Goal: Transaction & Acquisition: Purchase product/service

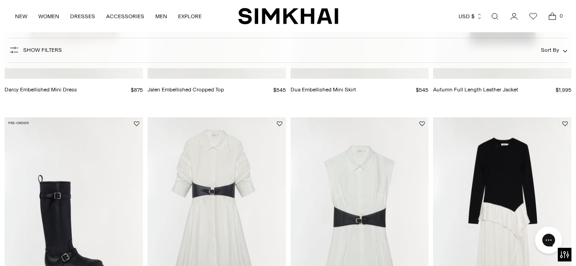
scroll to position [1105, 0]
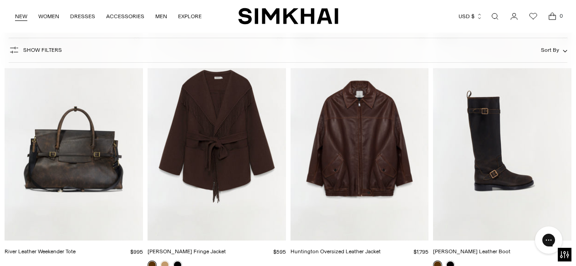
click at [21, 16] on link "NEW" at bounding box center [21, 16] width 12 height 20
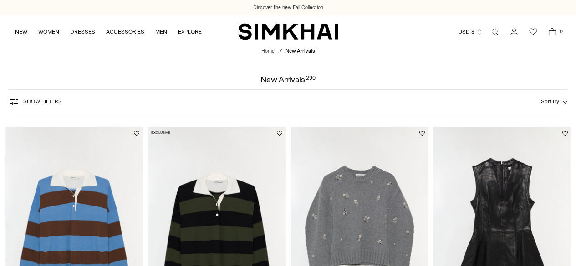
scroll to position [113, 0]
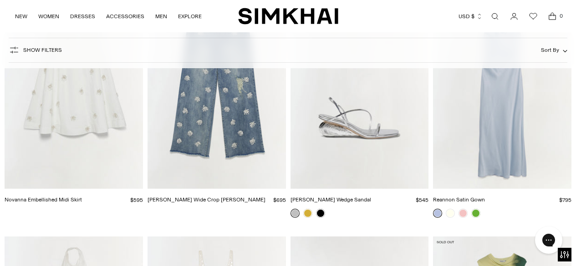
scroll to position [14850, 0]
